Goal: Task Accomplishment & Management: Use online tool/utility

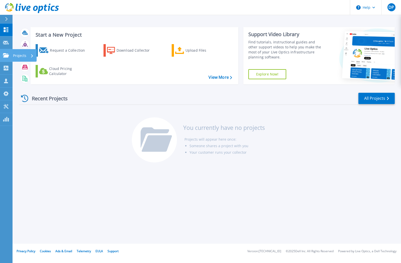
click at [9, 55] on icon at bounding box center [6, 55] width 6 height 4
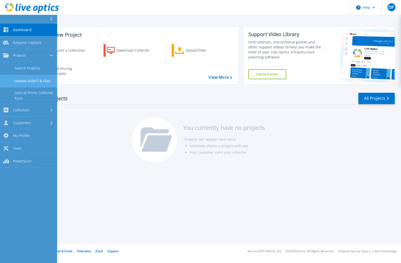
click at [41, 80] on link "Upload SIOKIT & Files" at bounding box center [28, 81] width 57 height 13
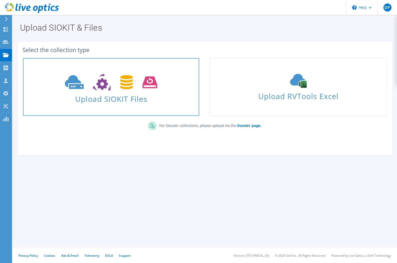
click at [110, 86] on use at bounding box center [111, 82] width 93 height 17
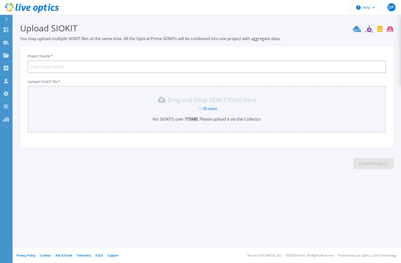
click at [116, 66] on input "Project Name *" at bounding box center [207, 66] width 359 height 13
click at [200, 104] on div "Drag and Drop SIOKIT file(s) here Or Browse For SIOKITS over 715 MB , Please up…" at bounding box center [207, 109] width 353 height 26
click at [209, 110] on link "Browse" at bounding box center [210, 109] width 14 height 6
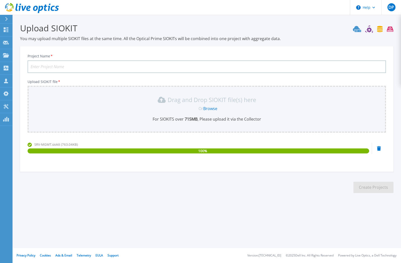
click at [60, 64] on input "Project Name *" at bounding box center [207, 66] width 359 height 13
click at [147, 187] on section "Upload SIOKIT You may upload multiple SIOKIT files at the same time. All the Op…" at bounding box center [207, 110] width 389 height 190
click at [65, 66] on input "Oregon Historical Assessment" at bounding box center [207, 66] width 359 height 13
type input "Oregon Historical Society - Assessment"
click at [368, 186] on button "Create Projects" at bounding box center [374, 187] width 40 height 11
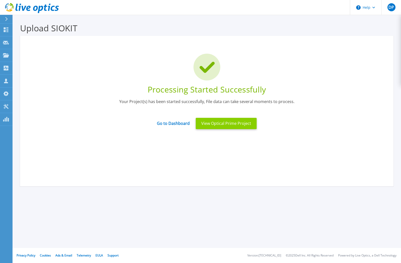
click at [212, 124] on button "View Optical Prime Project" at bounding box center [226, 123] width 61 height 11
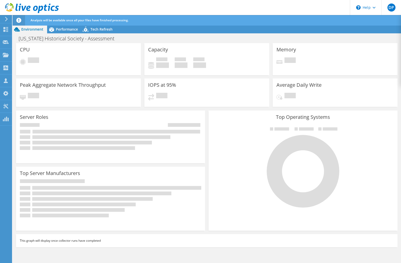
click at [171, 21] on div "Analysis will be available once all your files have finished processing." at bounding box center [216, 20] width 374 height 11
click at [63, 29] on span "Performance" at bounding box center [67, 29] width 22 height 5
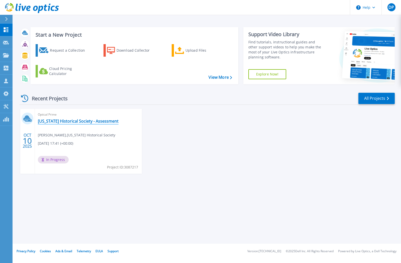
click at [92, 122] on link "[US_STATE] Historical Society - Assessment" at bounding box center [78, 121] width 81 height 5
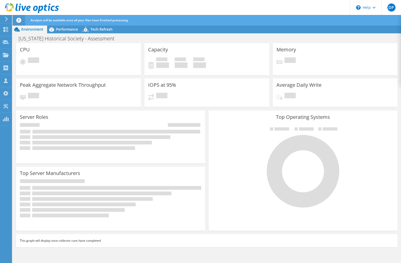
scroll to position [50, 0]
click at [237, 232] on div "Top Operating Systems Windows Linux VMware" at bounding box center [303, 171] width 193 height 124
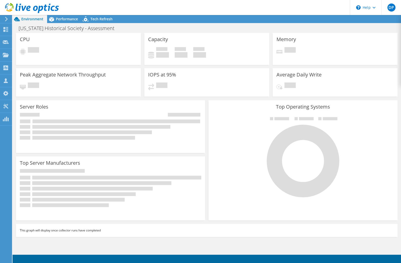
radio input "true"
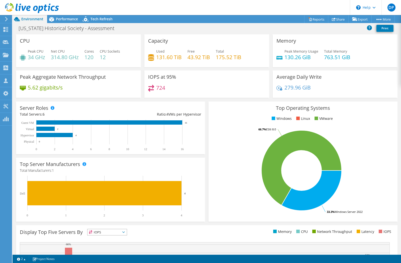
scroll to position [111, 0]
click at [141, 60] on div "CPU Peak CPU 34 GHz Net CPU 314.80 GHz Cores 120 CPU Sockets 12" at bounding box center [78, 50] width 128 height 33
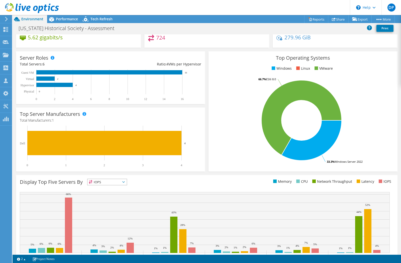
scroll to position [72, 0]
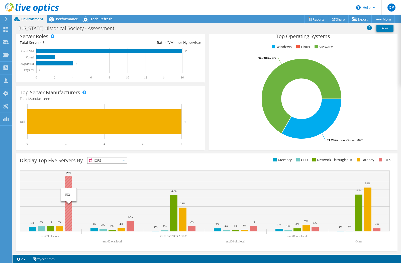
click at [69, 191] on rect at bounding box center [68, 203] width 7 height 55
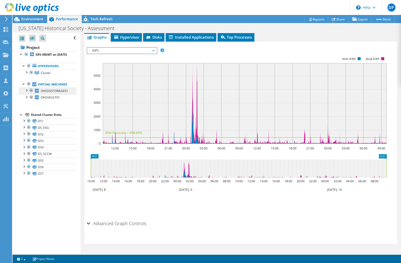
scroll to position [302, 0]
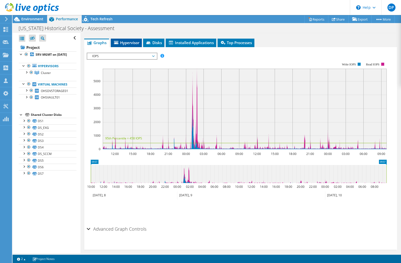
click at [128, 40] on span "Hypervisor" at bounding box center [126, 42] width 26 height 5
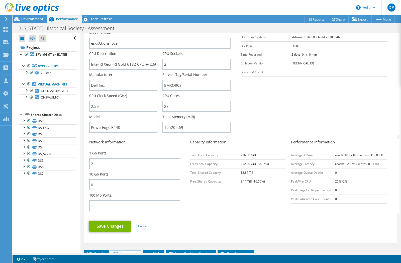
scroll to position [41, 0]
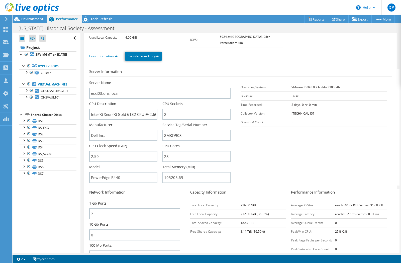
click at [75, 207] on div "Open All Close All Hide Excluded Nodes Project Tree Filter" at bounding box center [47, 143] width 68 height 220
click at [27, 74] on div at bounding box center [26, 71] width 5 height 5
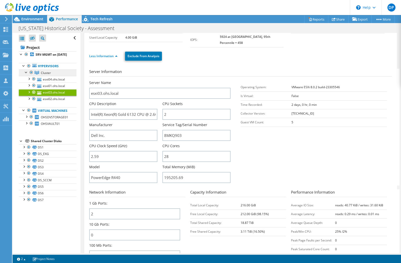
click at [42, 75] on span "Cluster" at bounding box center [46, 73] width 10 height 4
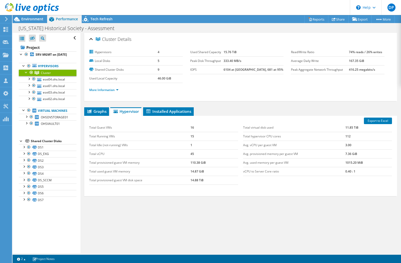
scroll to position [0, 0]
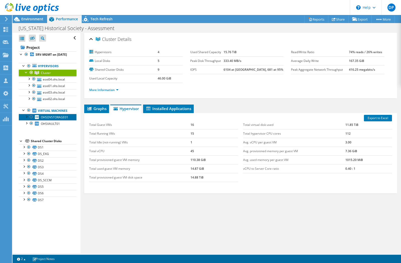
click at [46, 119] on span "OHSDVSTORAGE01" at bounding box center [54, 117] width 27 height 4
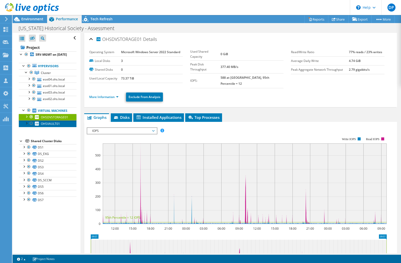
click at [41, 126] on span "OHSVAULT01" at bounding box center [50, 124] width 19 height 4
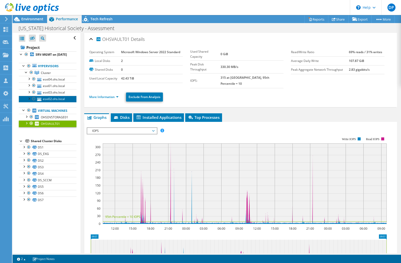
click at [50, 102] on link "esxi02.ohs.local" at bounding box center [48, 99] width 58 height 7
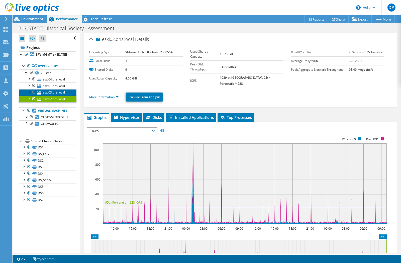
click at [49, 96] on link "esxi03.ohs.local" at bounding box center [48, 92] width 58 height 7
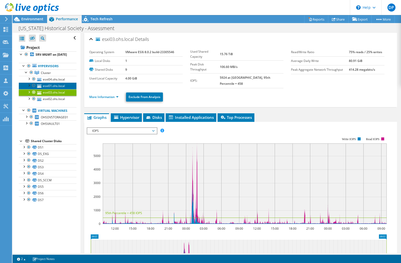
click at [54, 89] on link "esxi01.ohs.local" at bounding box center [48, 86] width 58 height 7
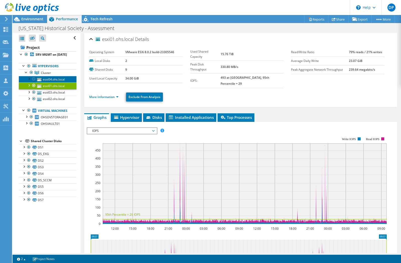
click at [52, 83] on link "esxi04.ohs.local" at bounding box center [48, 79] width 58 height 7
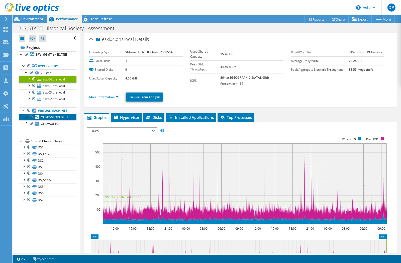
click at [46, 119] on span "OHSDVSTORAGE01" at bounding box center [54, 117] width 27 height 4
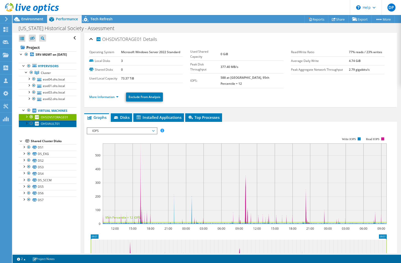
click at [43, 126] on span "OHSVAULT01" at bounding box center [50, 124] width 19 height 4
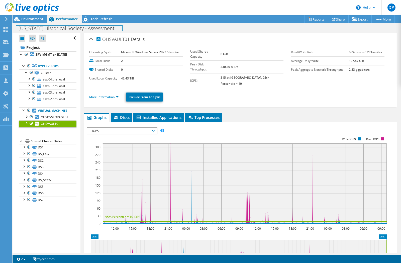
click at [30, 23] on div "[US_STATE] Historical Society - Assessment Print" at bounding box center [207, 28] width 389 height 10
click at [91, 22] on div "Tech Refresh" at bounding box center [99, 19] width 35 height 8
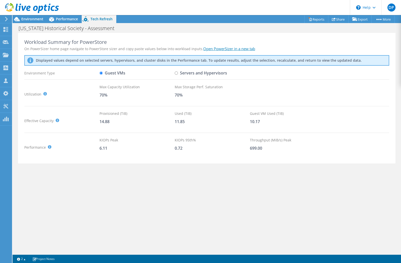
click at [178, 72] on label "Servers and Hypervisors" at bounding box center [201, 73] width 52 height 9
click at [178, 72] on input "Servers and Hypervisors" at bounding box center [176, 72] width 3 height 3
radio input "true"
click at [117, 166] on div "Workload Summary for PowerStore On PowerSizer home page navigate to PowerStore …" at bounding box center [207, 143] width 389 height 220
click at [112, 73] on label "Guest VMs" at bounding box center [113, 73] width 26 height 9
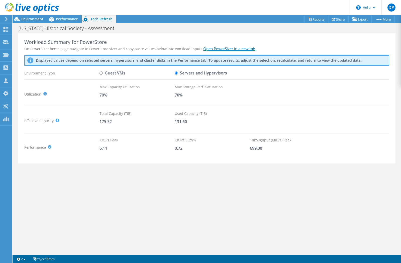
click at [103, 73] on input "Guest VMs" at bounding box center [101, 72] width 3 height 3
radio input "true"
radio input "false"
click at [32, 19] on span "Environment" at bounding box center [32, 19] width 22 height 5
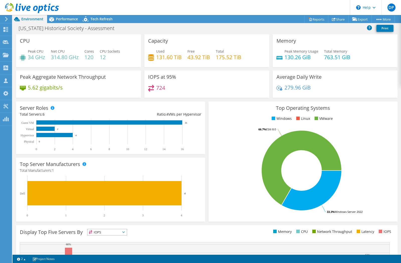
click at [209, 161] on div "Top Operating Systems Windows Linux VMware 33.3% Windows Server 2022 66.7% ESXi…" at bounding box center [303, 162] width 189 height 120
